Goal: Find specific page/section: Find specific page/section

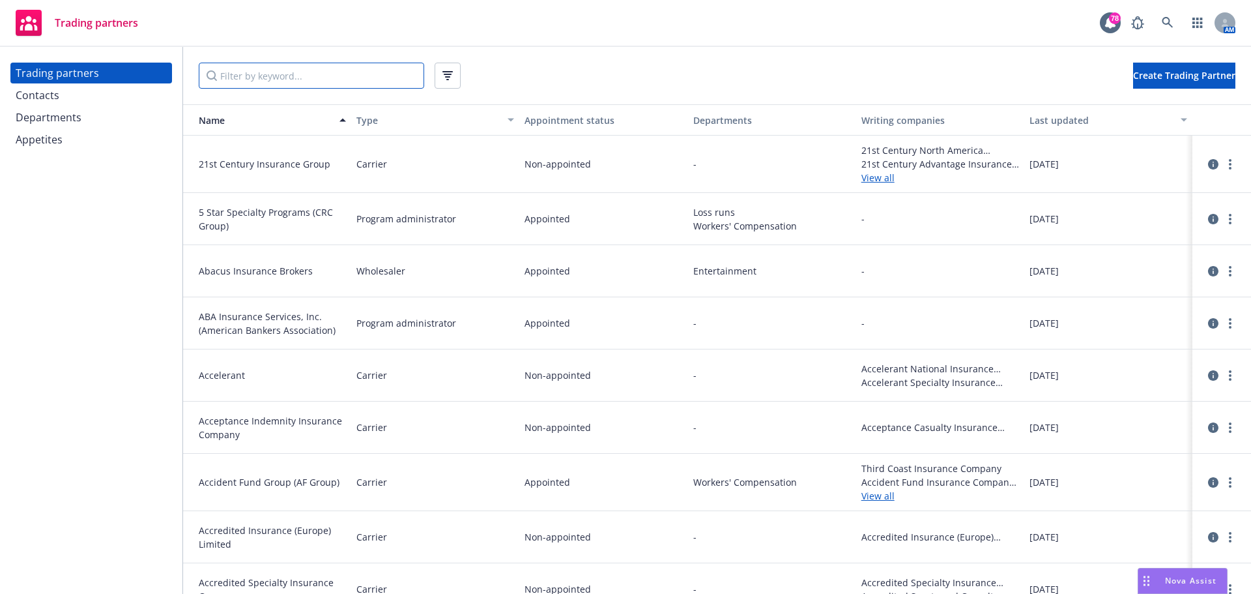
click at [295, 80] on input "Filter by keyword..." at bounding box center [311, 76] width 225 height 26
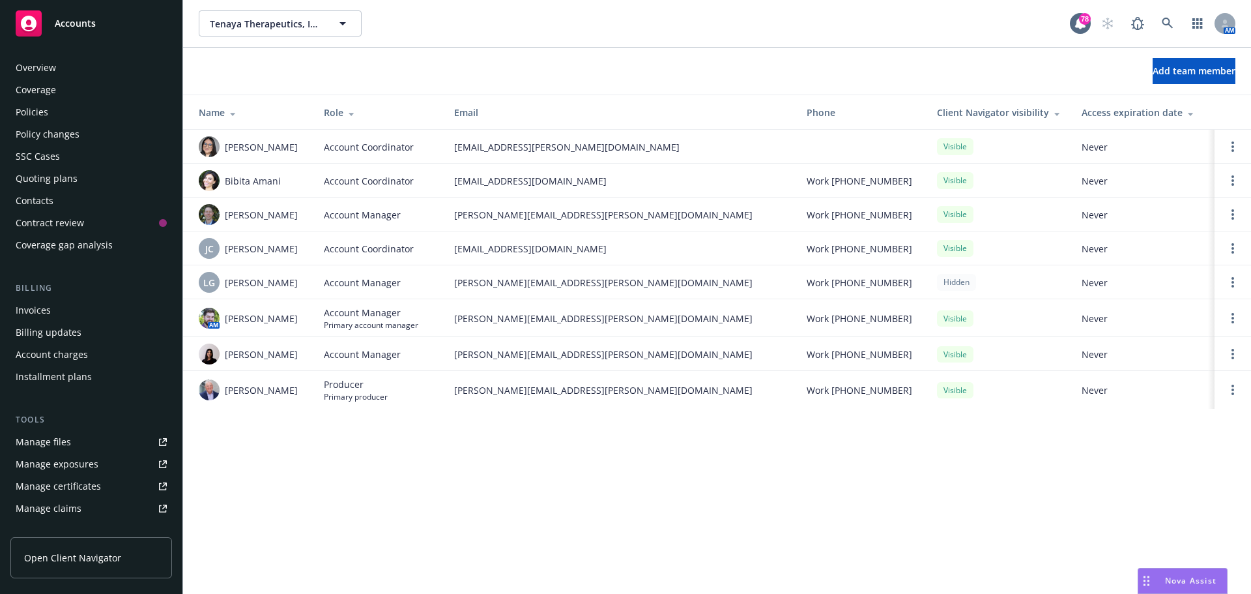
scroll to position [255, 0]
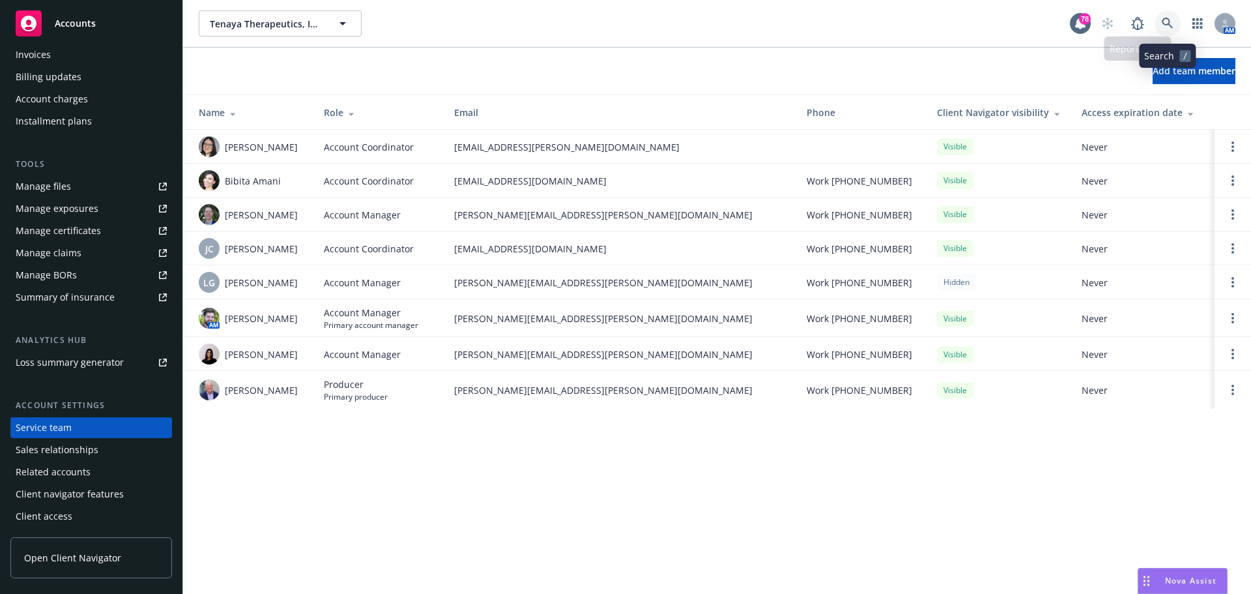
click at [1157, 27] on link at bounding box center [1168, 23] width 26 height 26
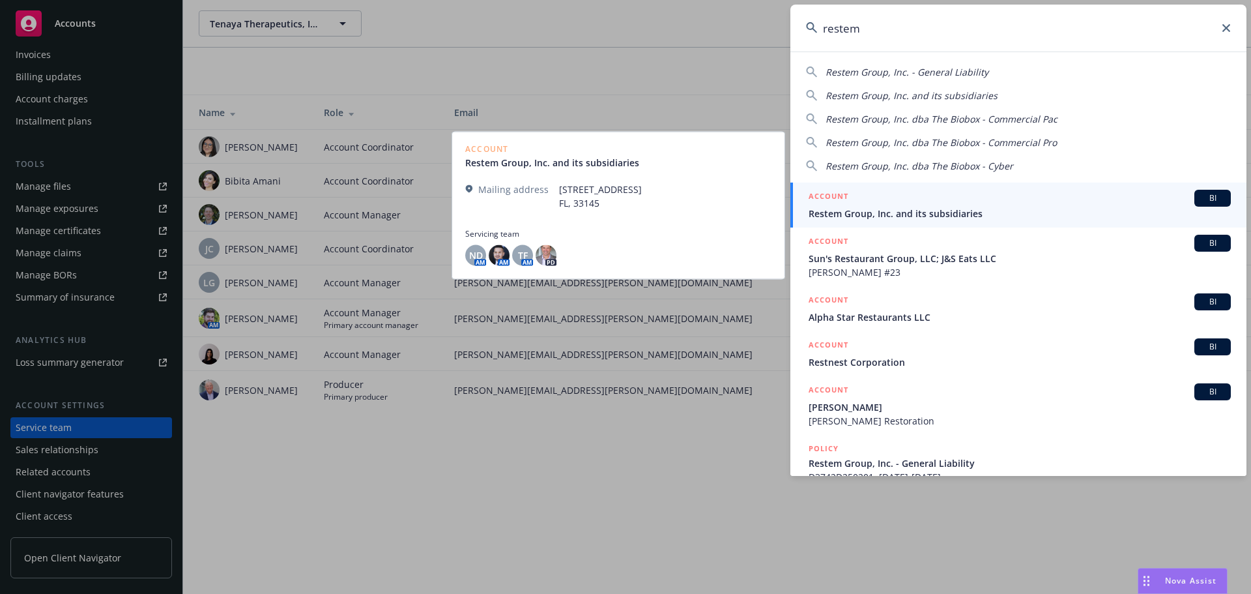
type input "restem"
click at [872, 205] on div "ACCOUNT BI" at bounding box center [1020, 198] width 422 height 17
